Goal: Transaction & Acquisition: Download file/media

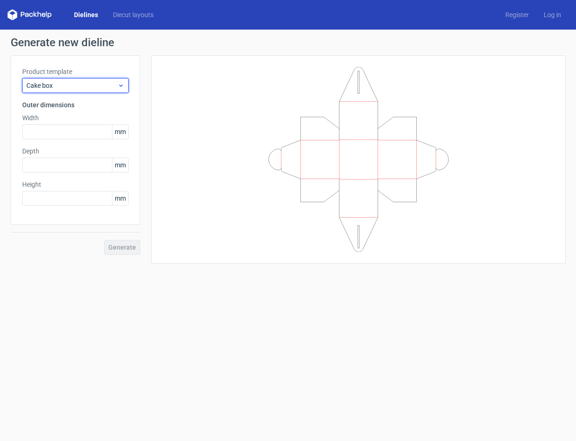
click at [83, 85] on span "Cake box" at bounding box center [71, 85] width 91 height 9
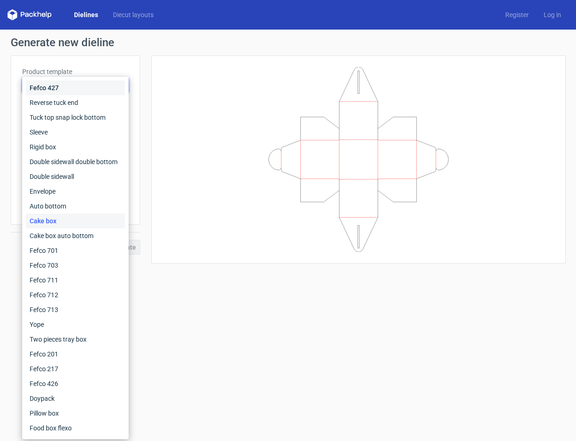
click at [72, 88] on div "Fefco 427" at bounding box center [75, 88] width 99 height 15
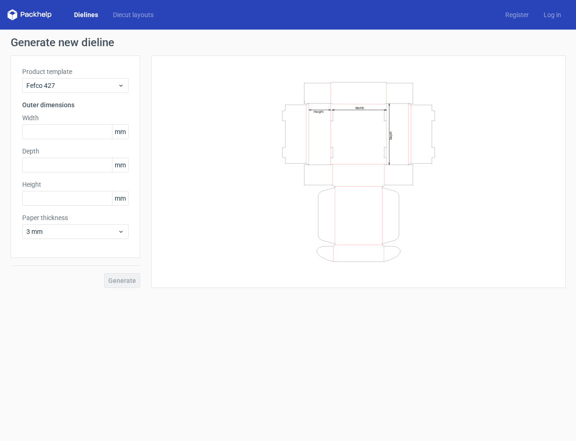
click at [118, 132] on span "mm" at bounding box center [120, 132] width 16 height 14
click at [100, 131] on input "text" at bounding box center [75, 131] width 106 height 15
type input "135"
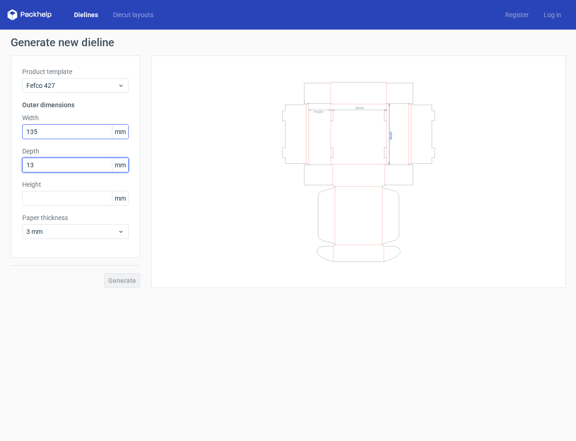
type input "135"
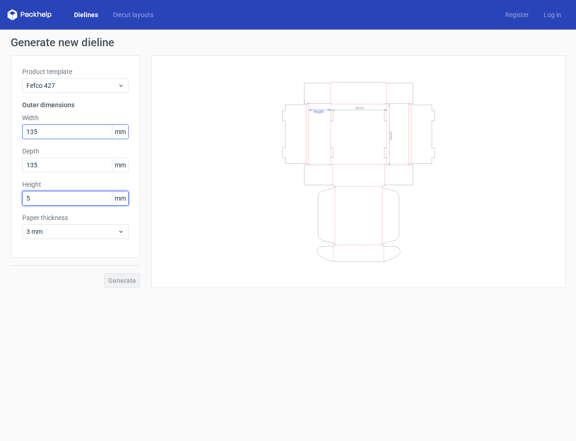
type input "55"
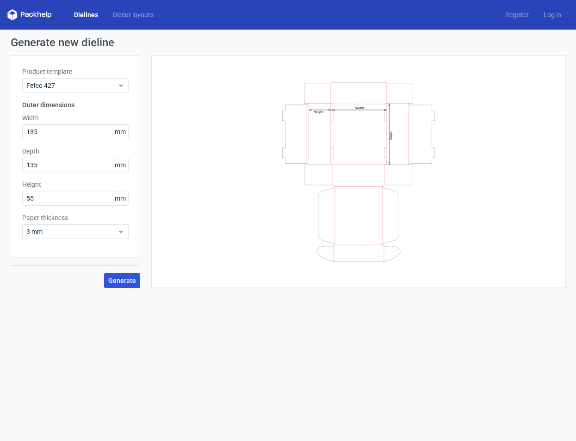
click at [127, 280] on span "Generate" at bounding box center [122, 281] width 28 height 6
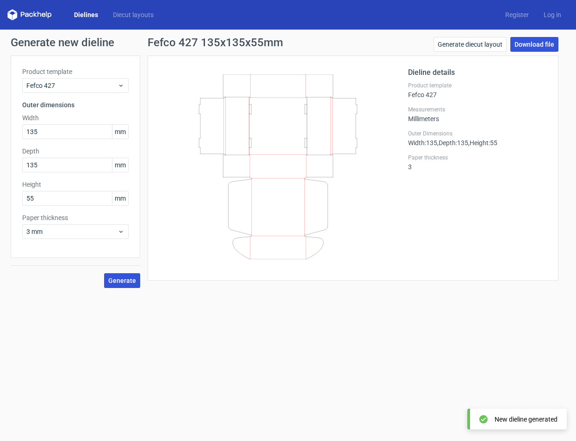
click at [519, 47] on link "Download file" at bounding box center [534, 44] width 48 height 15
